Goal: Transaction & Acquisition: Purchase product/service

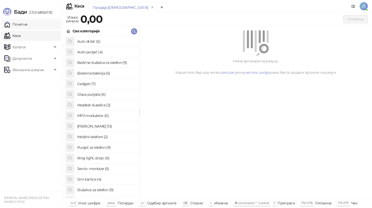
click at [27, 25] on link "Почетна" at bounding box center [15, 24] width 23 height 10
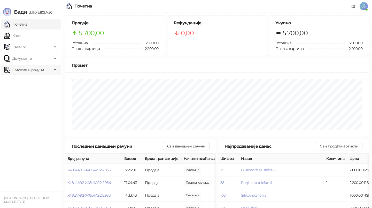
scroll to position [3, 0]
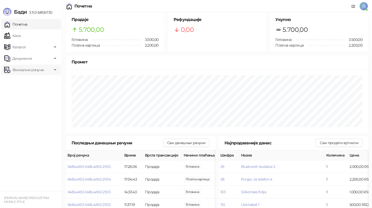
click at [33, 73] on span "Фискални рачуни" at bounding box center [28, 70] width 32 height 10
click at [32, 133] on ul "Почетна [PERSON_NAME] Документи Фискални рачуни Издати рачуни По данима" at bounding box center [31, 104] width 62 height 173
click at [20, 33] on link "Каса" at bounding box center [12, 35] width 16 height 10
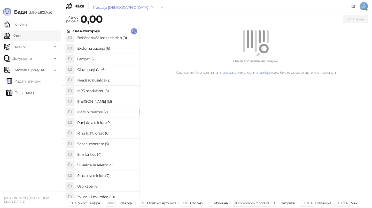
scroll to position [28, 0]
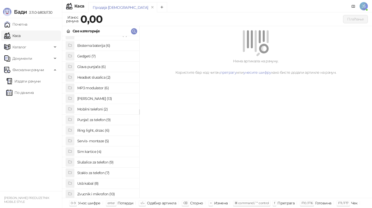
click at [106, 150] on h4 "Sim kartice (4)" at bounding box center [106, 151] width 58 height 8
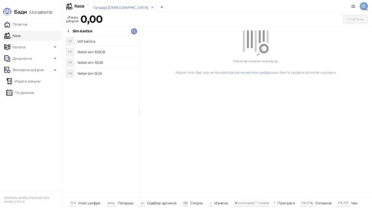
click at [108, 73] on h4 "Yettel sim 5GB" at bounding box center [106, 73] width 58 height 8
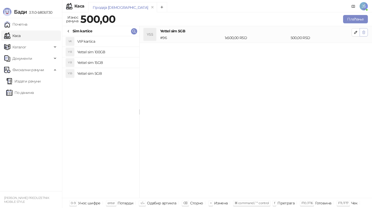
click at [366, 33] on button "button" at bounding box center [364, 32] width 8 height 8
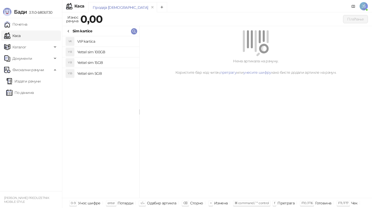
click at [71, 30] on div "Sim kartice" at bounding box center [79, 31] width 26 height 6
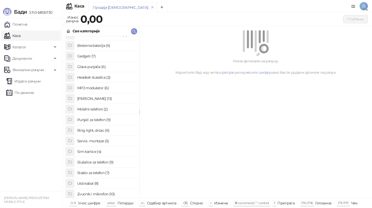
click at [99, 64] on h4 "Glava punjača (6)" at bounding box center [106, 67] width 58 height 8
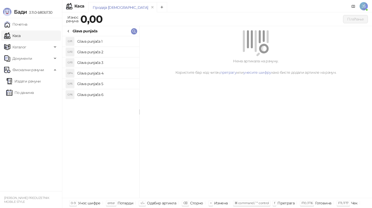
click at [101, 50] on h4 "Glava punjača 2" at bounding box center [106, 52] width 58 height 8
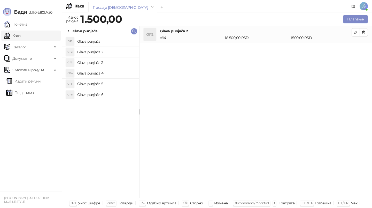
click at [70, 31] on icon at bounding box center [68, 31] width 4 height 4
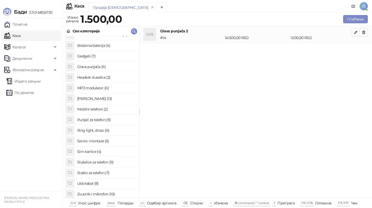
click at [85, 99] on h4 "[PERSON_NAME] (13)" at bounding box center [106, 98] width 58 height 8
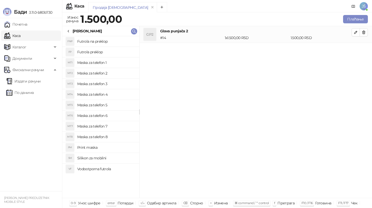
click at [112, 94] on h4 "Maska za telefon 4" at bounding box center [106, 94] width 58 height 8
click at [117, 83] on h4 "Maska za telefon 3" at bounding box center [106, 84] width 58 height 8
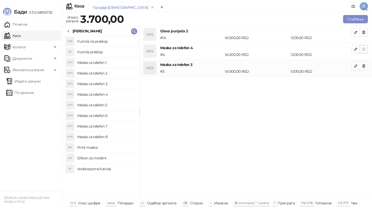
click at [364, 51] on icon "button" at bounding box center [364, 49] width 4 height 4
click at [359, 21] on button "Плаћање" at bounding box center [355, 19] width 25 height 8
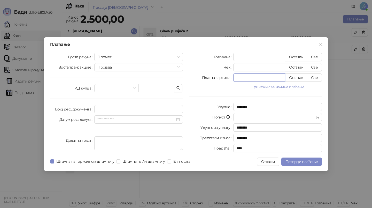
click at [271, 79] on input "*" at bounding box center [259, 78] width 51 height 8
click at [313, 75] on button "Све" at bounding box center [314, 77] width 15 height 8
type input "****"
click at [304, 164] on button "Потврди плаћање" at bounding box center [301, 161] width 41 height 8
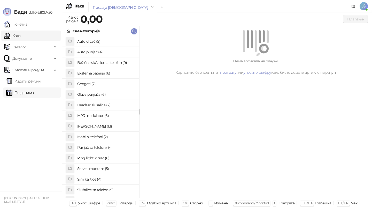
click at [15, 92] on link "По данима" at bounding box center [19, 92] width 27 height 10
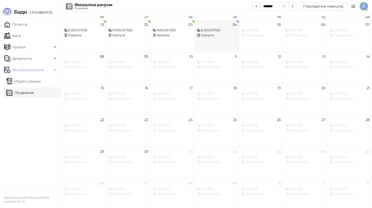
click at [217, 38] on div "04 8.200,00 RSD 5 рачуна" at bounding box center [217, 36] width 44 height 32
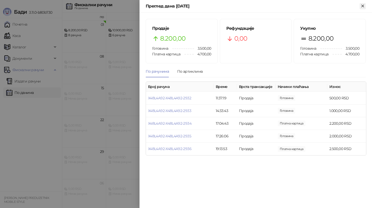
click at [364, 6] on icon "Close" at bounding box center [362, 6] width 5 height 5
